Goal: Task Accomplishment & Management: Complete application form

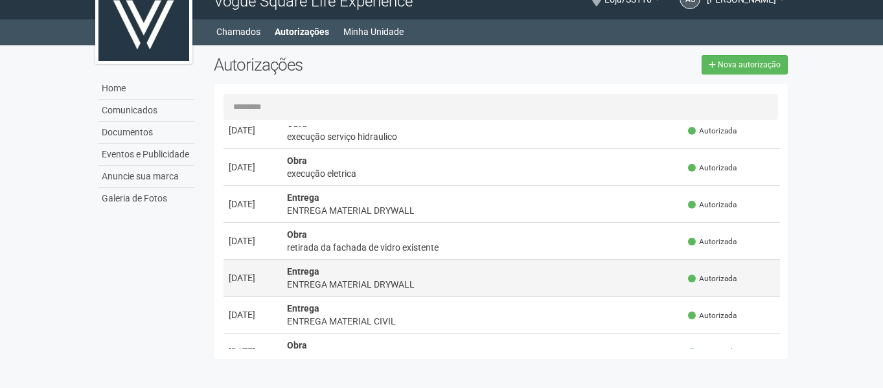
scroll to position [389, 0]
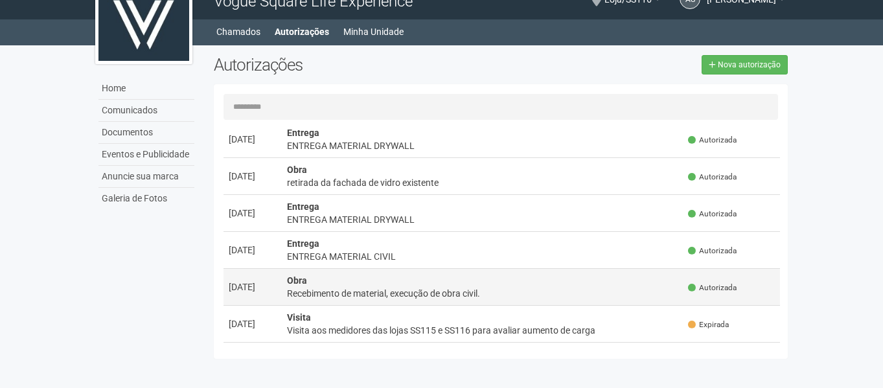
click at [470, 285] on td "Obra Recebimento de material, execução de obra civil." at bounding box center [483, 286] width 402 height 37
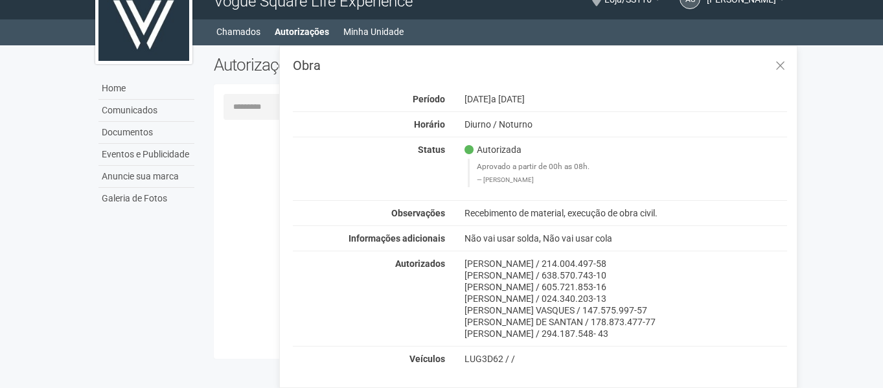
scroll to position [0, 0]
drag, startPoint x: 465, startPoint y: 258, endPoint x: 632, endPoint y: 335, distance: 183.7
click at [632, 335] on div "CARLOS MANOEL DOS SANTOS SILVA / 214.004.497-58 LUÍS FERNANDO OLIVEIRA SILVA / …" at bounding box center [626, 299] width 343 height 82
copy div "CARLOS MANOEL DOS SANTOS SILVA / 214.004.497-58 LUÍS FERNANDO OLIVEIRA SILVA / …"
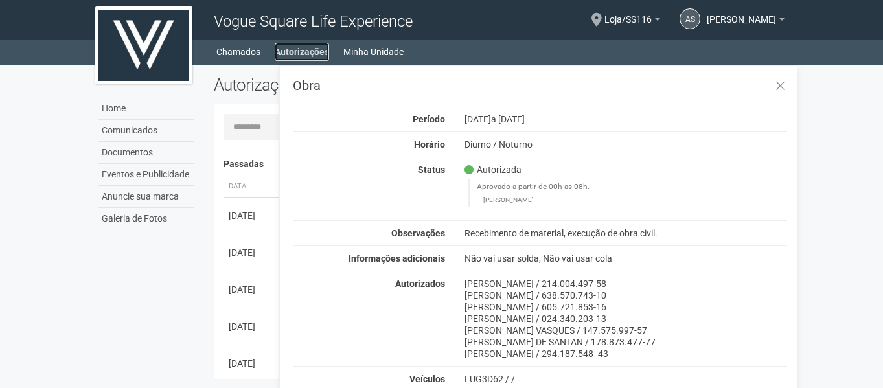
click at [296, 45] on link "Autorizações" at bounding box center [302, 52] width 54 height 18
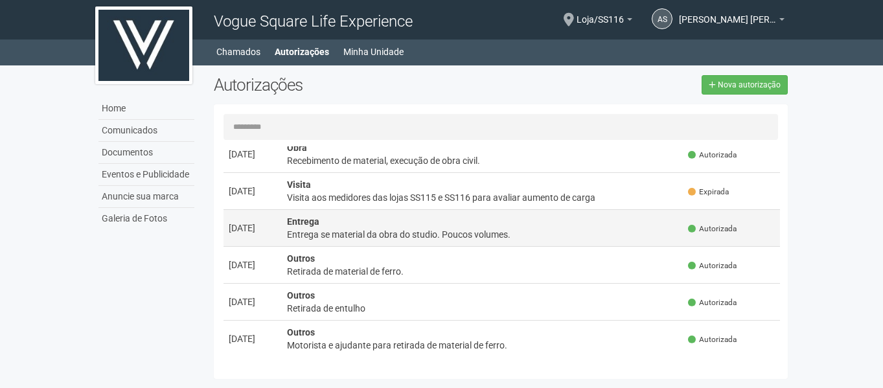
scroll to position [587, 0]
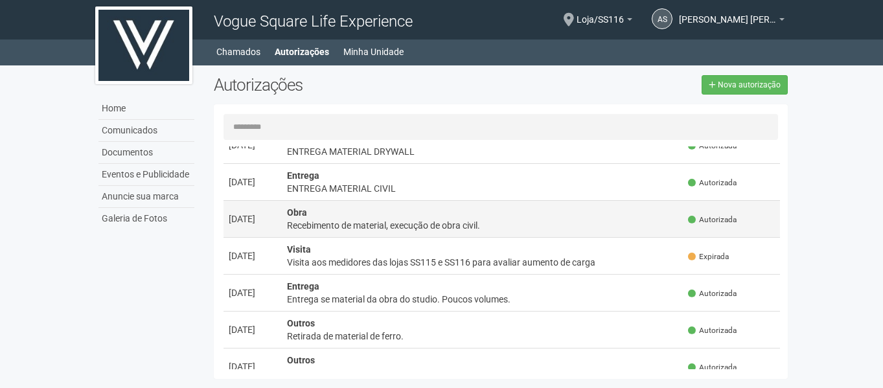
click at [375, 220] on div "Recebimento de material, execução de obra civil." at bounding box center [482, 225] width 391 height 13
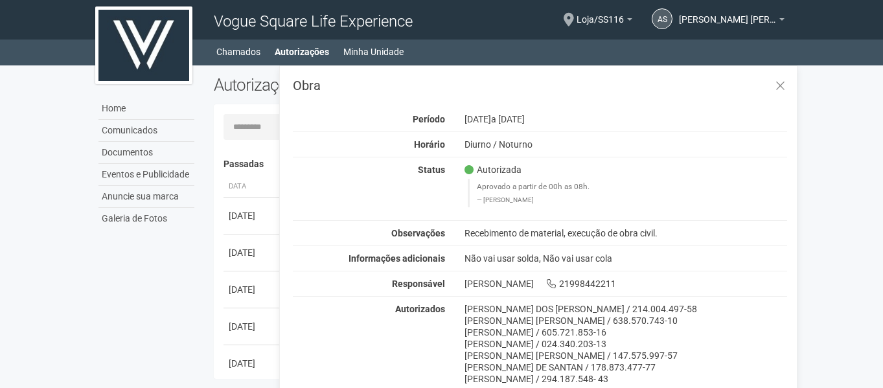
scroll to position [2, 0]
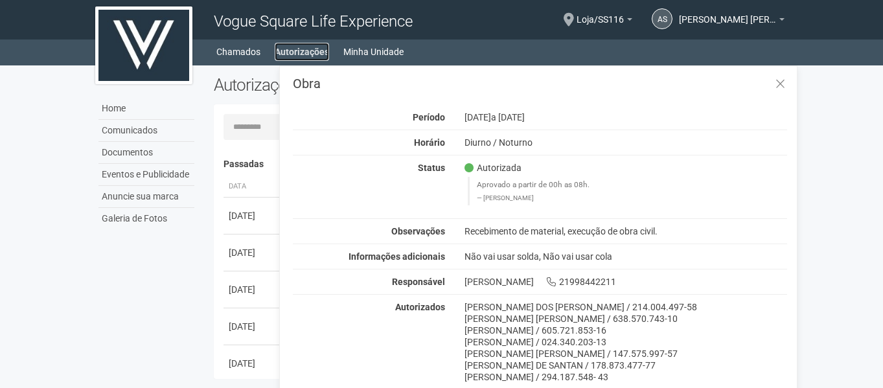
click at [308, 56] on link "Autorizações" at bounding box center [302, 52] width 54 height 18
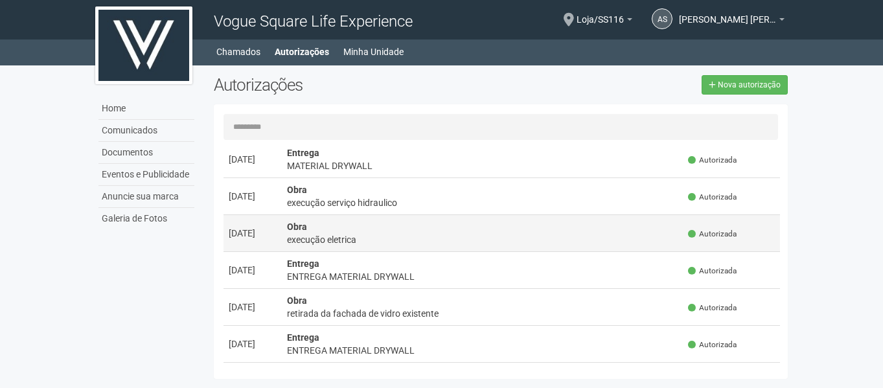
scroll to position [324, 0]
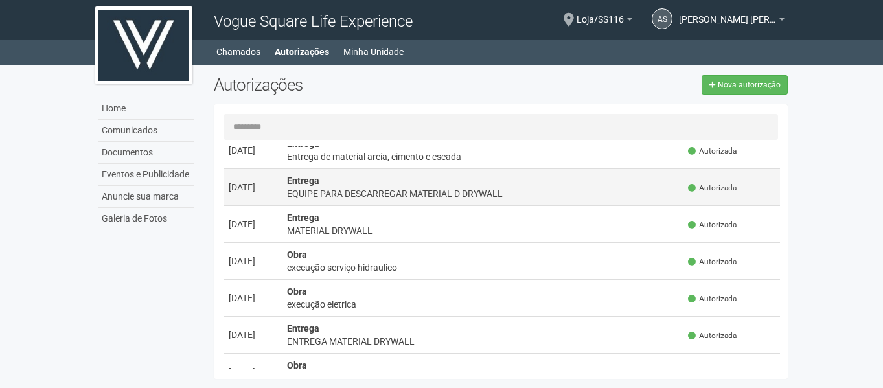
click at [410, 188] on div "EQUIPE PARA DESCARREGAR MATERIAL D DRYWALL" at bounding box center [482, 193] width 391 height 13
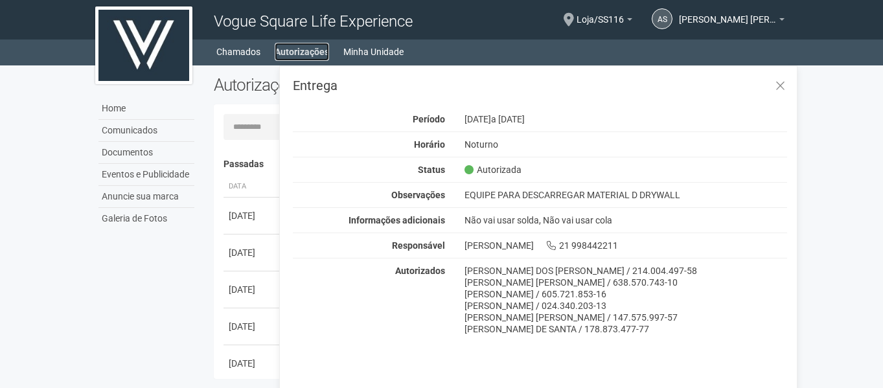
click at [301, 58] on link "Autorizações" at bounding box center [302, 52] width 54 height 18
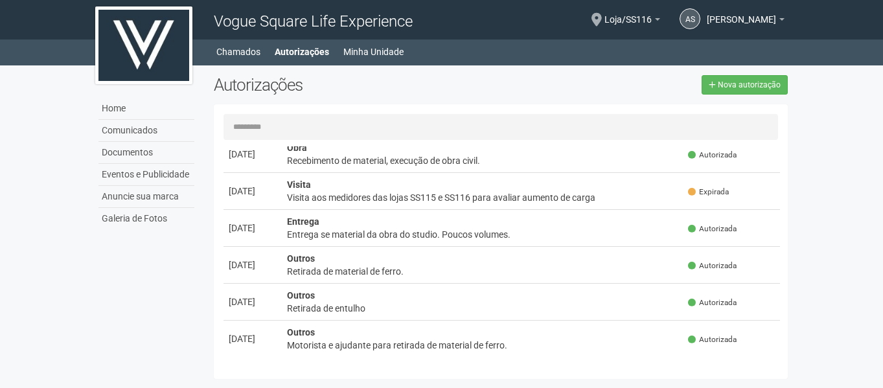
scroll to position [587, 0]
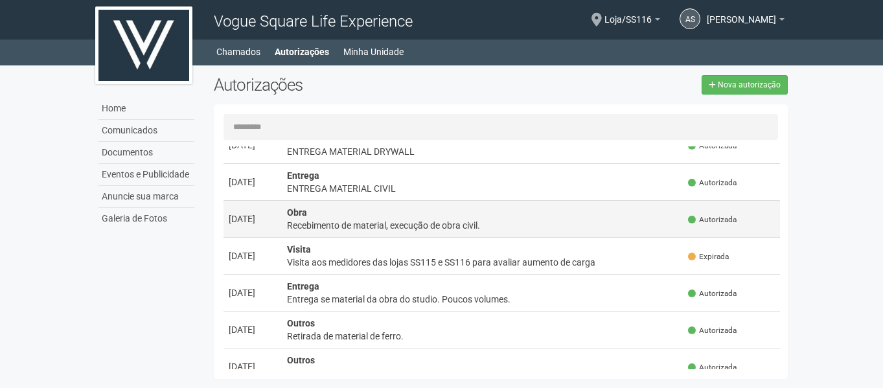
click at [385, 233] on td "Obra Recebimento de material, execução de obra civil." at bounding box center [483, 218] width 402 height 37
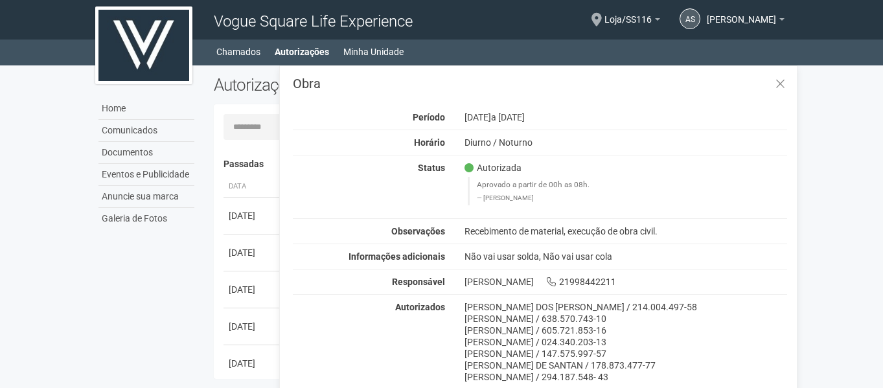
scroll to position [20, 0]
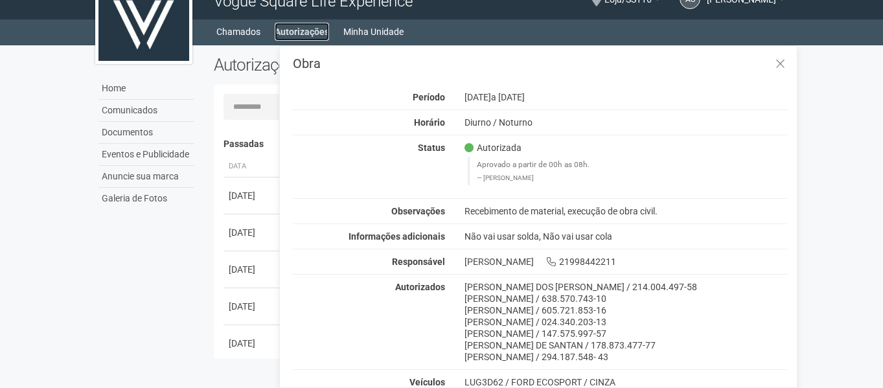
click at [308, 38] on link "Autorizações" at bounding box center [302, 32] width 54 height 18
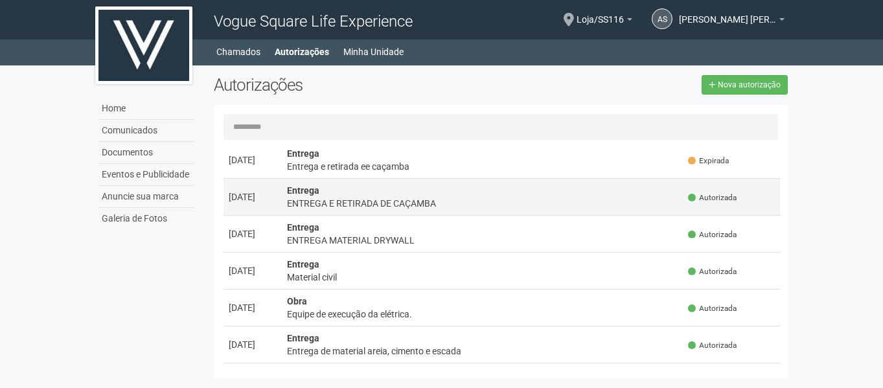
scroll to position [194, 0]
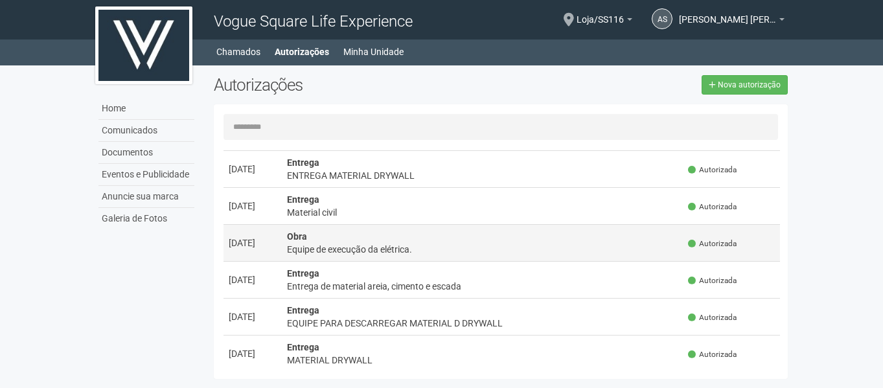
click at [409, 243] on div "Equipe de execução da elétrica." at bounding box center [482, 249] width 391 height 13
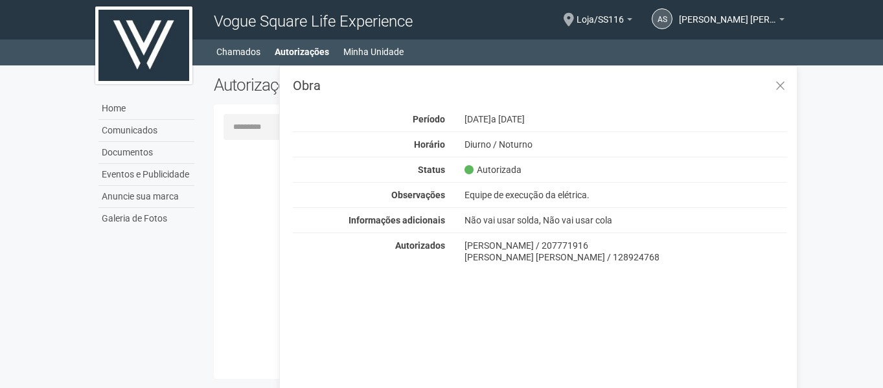
scroll to position [0, 0]
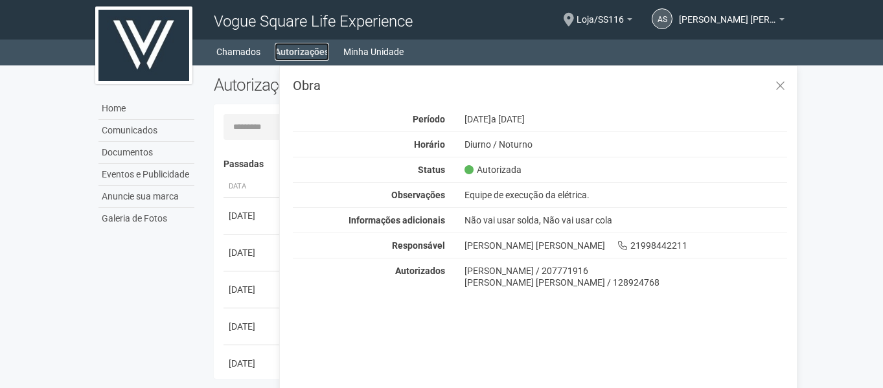
click at [294, 58] on link "Autorizações" at bounding box center [302, 52] width 54 height 18
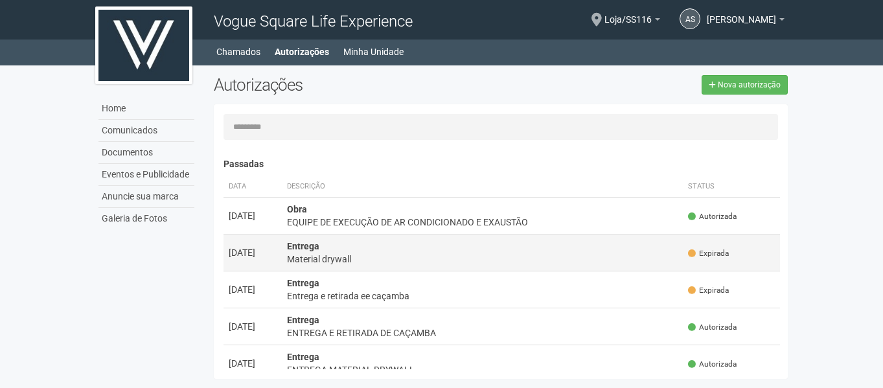
scroll to position [130, 0]
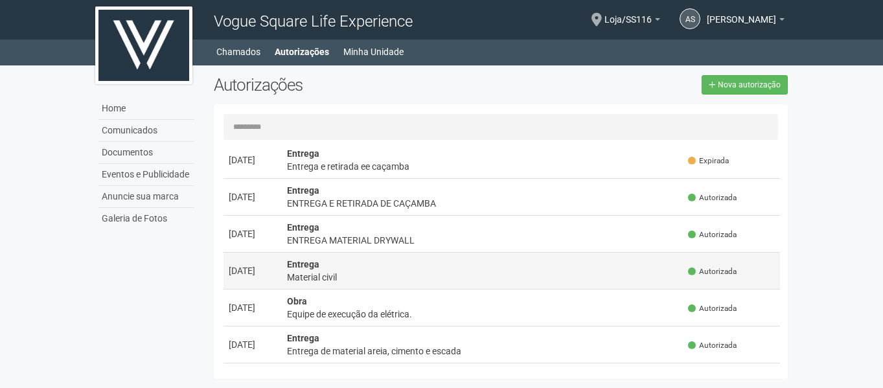
click at [386, 275] on div "Material civil" at bounding box center [482, 277] width 391 height 13
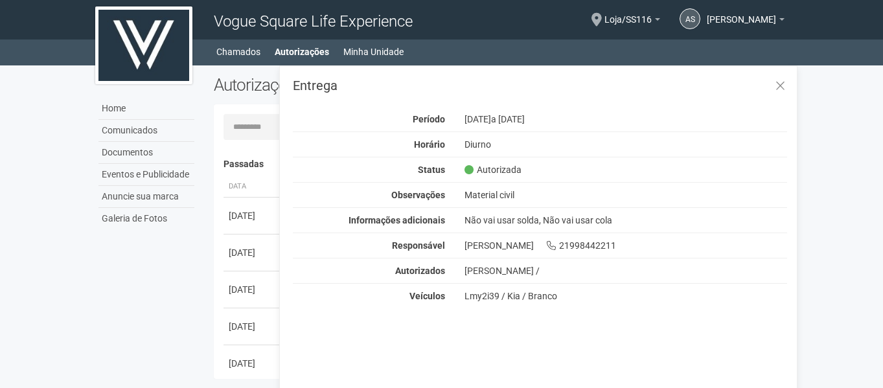
click at [195, 247] on div "Home Comunicados Documentos Eventos e Publicidade Anuncie sua marca Galeria de …" at bounding box center [441, 225] width 712 height 320
click at [305, 45] on link "Autorizações" at bounding box center [302, 52] width 54 height 18
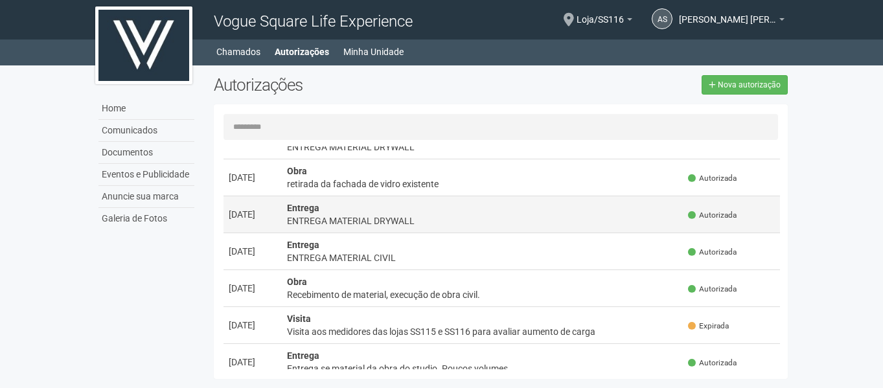
scroll to position [583, 0]
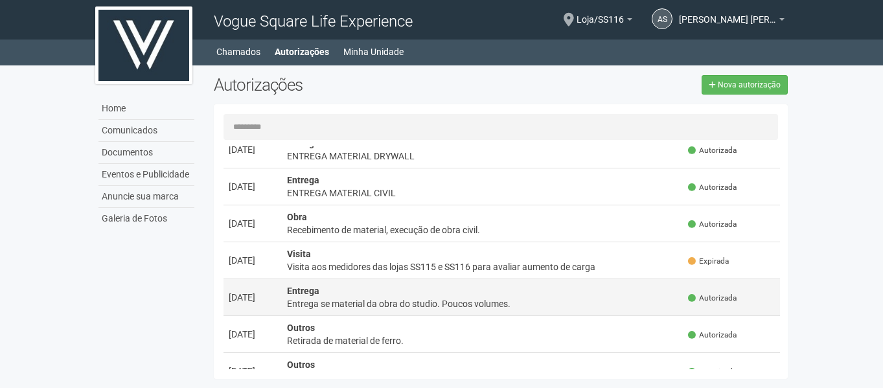
click at [454, 298] on div "Entrega se material da obra do studio. Poucos volumes." at bounding box center [482, 303] width 391 height 13
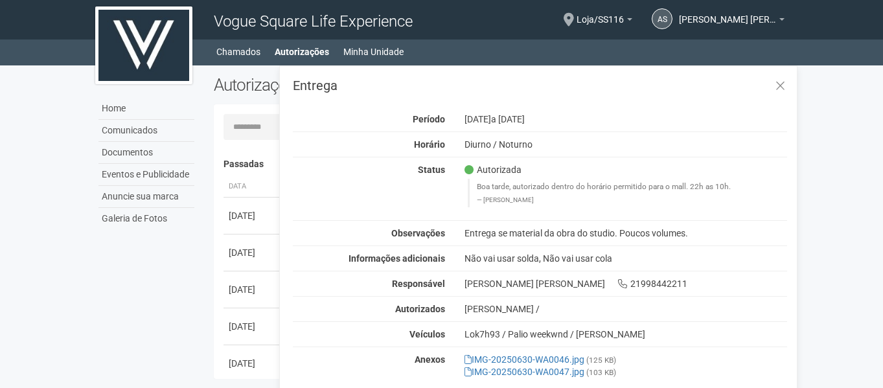
scroll to position [20, 0]
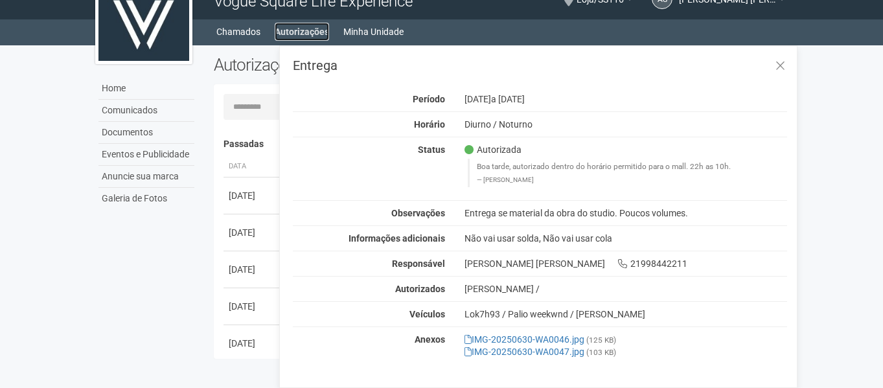
click at [300, 34] on link "Autorizações" at bounding box center [302, 32] width 54 height 18
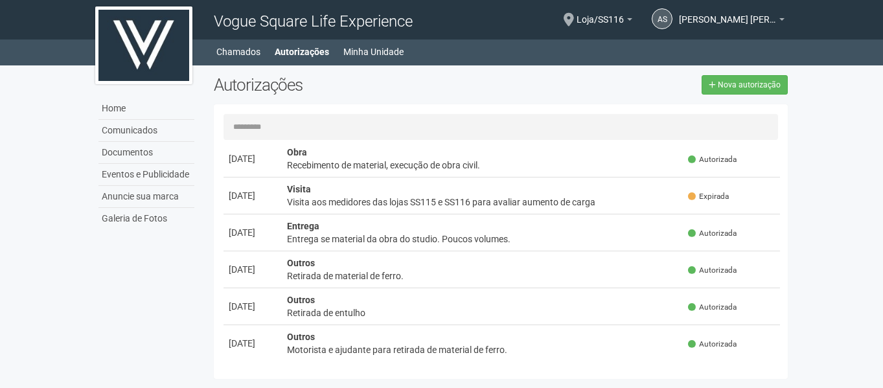
scroll to position [652, 0]
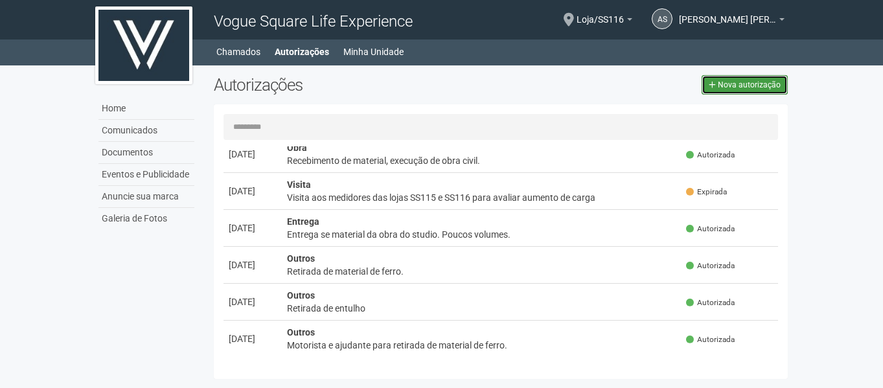
click at [744, 86] on span "Nova autorização" at bounding box center [749, 84] width 63 height 9
select select "**"
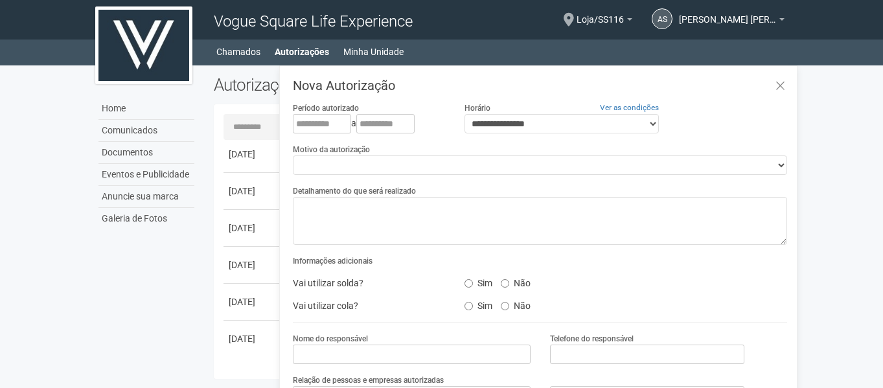
scroll to position [20, 0]
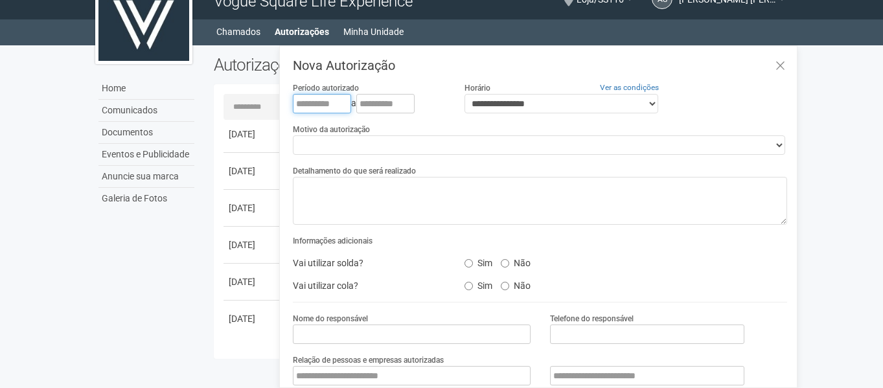
click at [302, 100] on input "text" at bounding box center [322, 103] width 58 height 19
click at [780, 64] on icon at bounding box center [780, 66] width 10 height 13
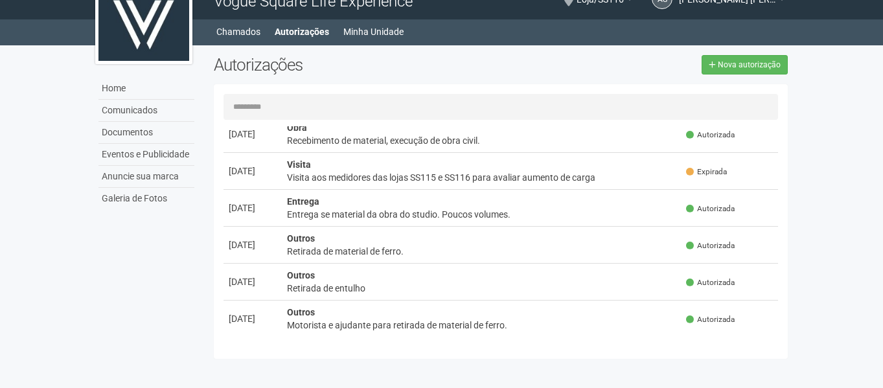
scroll to position [0, 0]
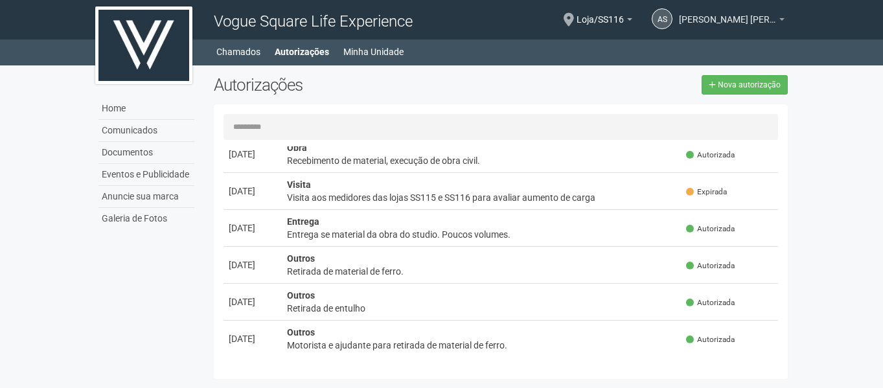
click at [764, 23] on span "[PERSON_NAME] [PERSON_NAME]" at bounding box center [727, 13] width 97 height 23
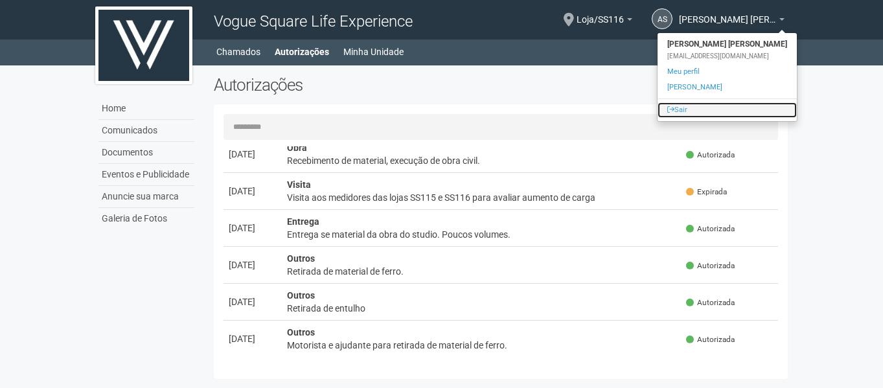
click at [698, 111] on link "Sair" at bounding box center [726, 110] width 139 height 16
